Goal: Task Accomplishment & Management: Complete application form

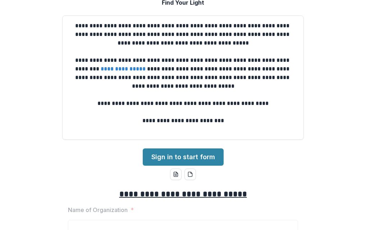
scroll to position [26, 0]
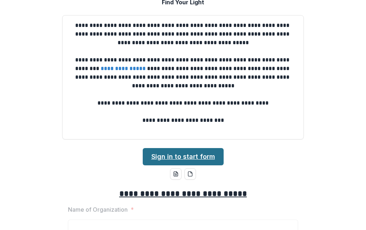
click at [172, 155] on link "Sign in to start form" at bounding box center [183, 156] width 81 height 17
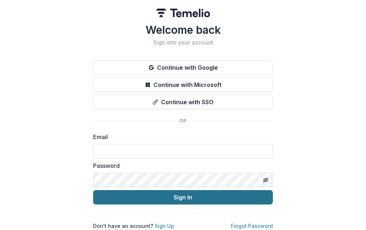
type input "**********"
click at [173, 198] on button "Sign In" at bounding box center [183, 197] width 180 height 14
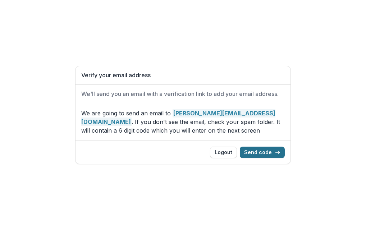
click at [266, 149] on button "Send code" at bounding box center [262, 152] width 45 height 11
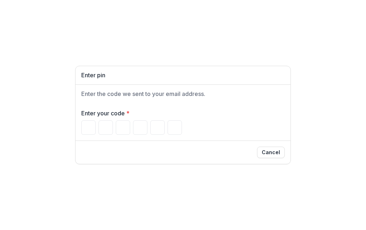
type input "*"
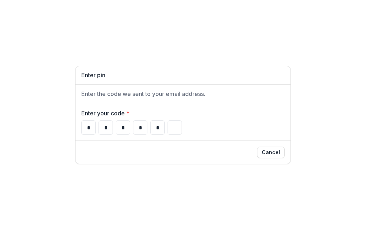
type input "*"
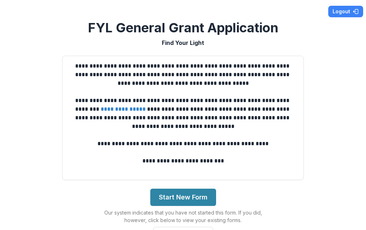
scroll to position [133, 0]
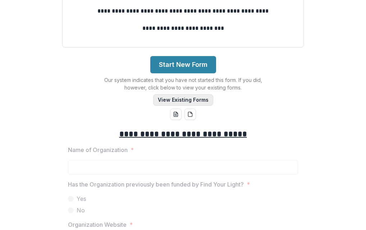
click at [180, 99] on button "View Existing Forms" at bounding box center [183, 99] width 60 height 11
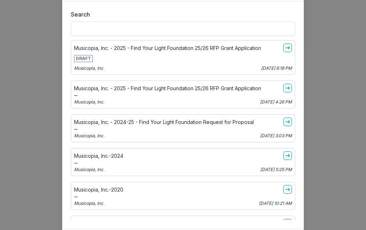
scroll to position [38, 0]
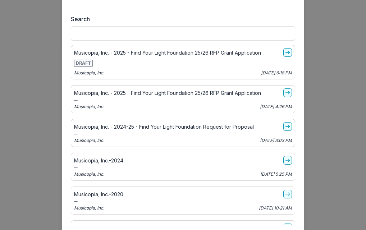
click at [119, 103] on div "Musicopia, Inc. [DATE] 4:26 PM" at bounding box center [183, 106] width 218 height 6
click at [284, 94] on link "go-to" at bounding box center [287, 92] width 9 height 9
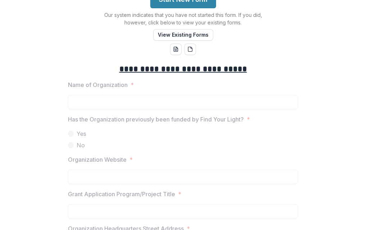
scroll to position [198, 0]
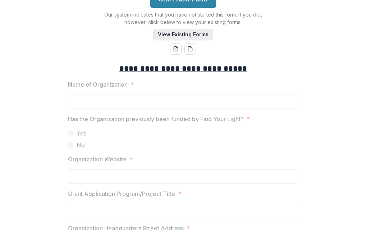
click at [180, 31] on button "View Existing Forms" at bounding box center [183, 34] width 60 height 11
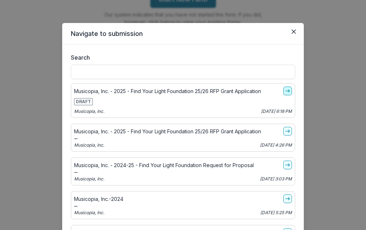
click at [284, 89] on icon "go-to" at bounding box center [287, 91] width 6 height 6
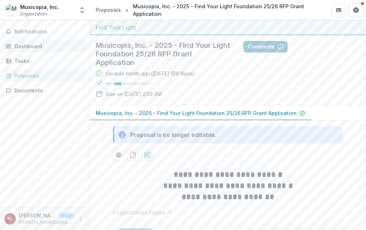
click at [22, 45] on div "Dashboard" at bounding box center [47, 46] width 66 height 8
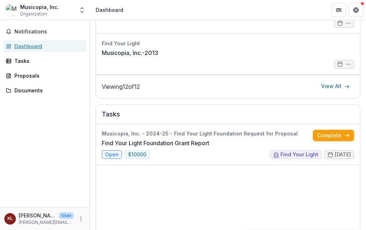
scroll to position [218, 0]
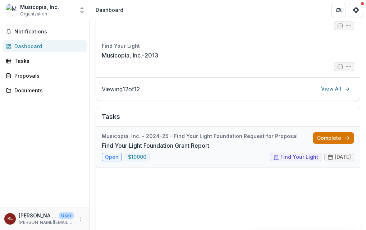
click at [333, 138] on link "Complete" at bounding box center [332, 137] width 41 height 11
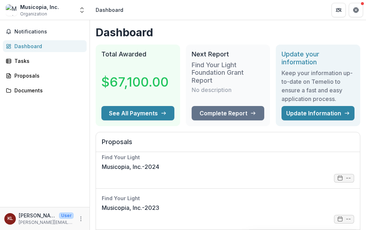
scroll to position [87, 0]
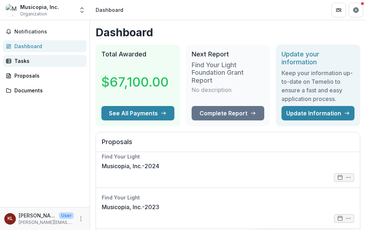
click at [19, 57] on div "Tasks" at bounding box center [47, 61] width 66 height 8
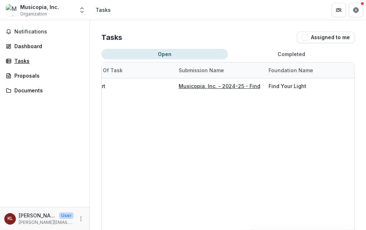
scroll to position [0, 104]
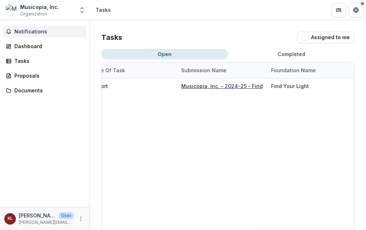
click at [26, 29] on span "Notifications" at bounding box center [48, 32] width 69 height 6
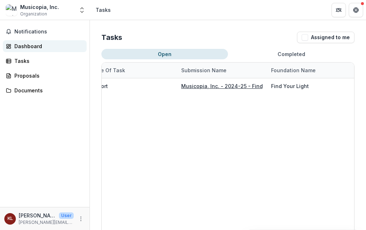
click at [33, 43] on div "Dashboard" at bounding box center [47, 46] width 66 height 8
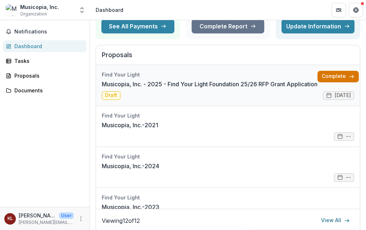
click at [342, 73] on link "Complete" at bounding box center [337, 76] width 41 height 11
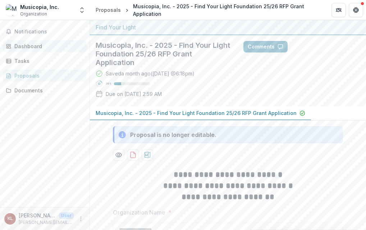
click at [25, 48] on div "Dashboard" at bounding box center [47, 46] width 66 height 8
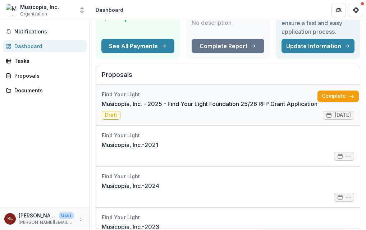
drag, startPoint x: 135, startPoint y: 108, endPoint x: 209, endPoint y: 93, distance: 75.2
click at [209, 99] on link "Musicopia, Inc. - 2025 - Find Your Light Foundation 25/26 RFP Grant Application" at bounding box center [209, 103] width 215 height 9
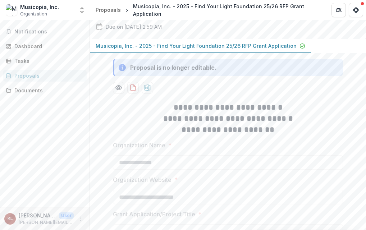
click at [27, 39] on div "Notifications Dashboard Tasks Proposals Documents" at bounding box center [44, 113] width 89 height 187
click at [27, 43] on div "Dashboard" at bounding box center [47, 46] width 66 height 8
